Goal: Download file/media

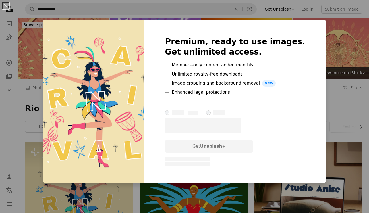
scroll to position [107, 0]
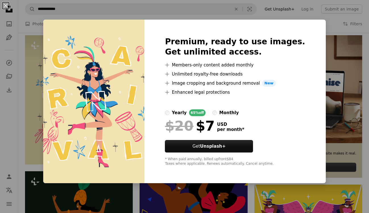
click at [34, 51] on div "An X shape Premium, ready to use images. Get unlimited access. A plus sign Memb…" at bounding box center [184, 106] width 369 height 213
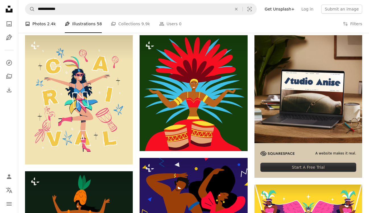
click at [39, 24] on link "A photo Photos 2.4k" at bounding box center [40, 24] width 31 height 18
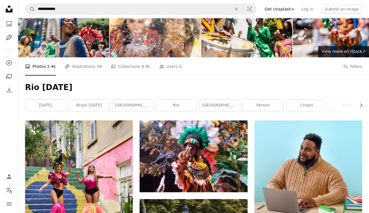
scroll to position [23, 0]
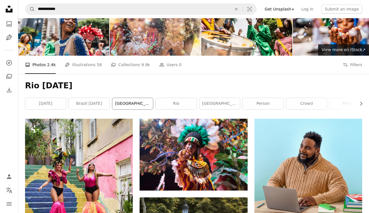
click at [137, 105] on link "[GEOGRAPHIC_DATA]" at bounding box center [132, 103] width 41 height 11
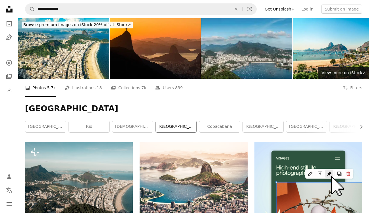
click at [185, 127] on link "[GEOGRAPHIC_DATA]" at bounding box center [176, 126] width 41 height 11
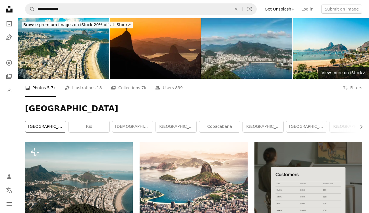
click at [48, 125] on link "[GEOGRAPHIC_DATA]" at bounding box center [45, 126] width 41 height 11
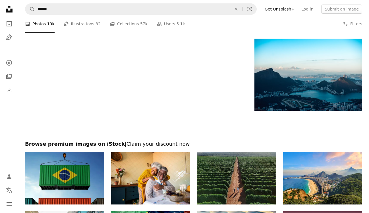
scroll to position [892, 0]
